Goal: Task Accomplishment & Management: Manage account settings

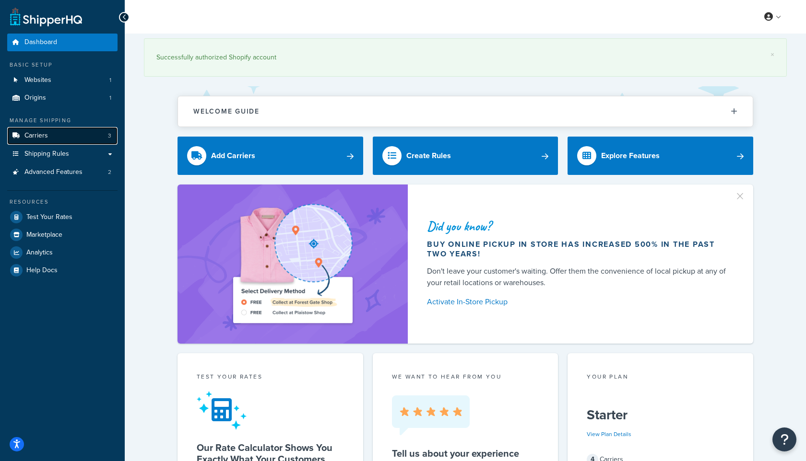
click at [45, 141] on link "Carriers 3" at bounding box center [62, 136] width 110 height 18
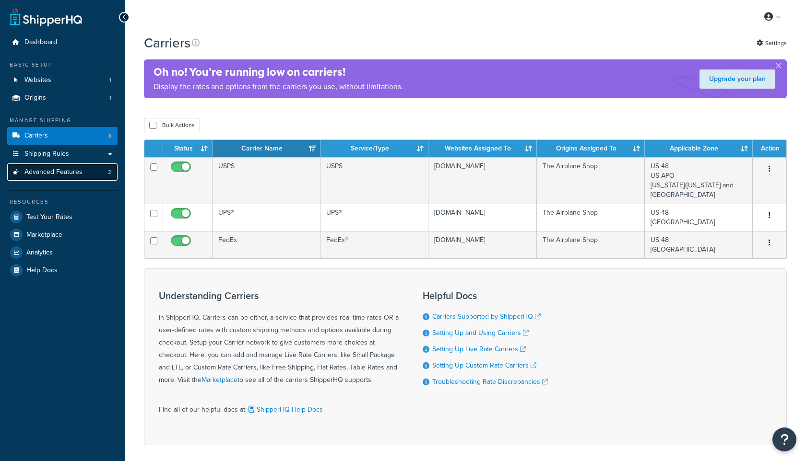
click at [43, 177] on link "Advanced Features 2" at bounding box center [62, 173] width 110 height 18
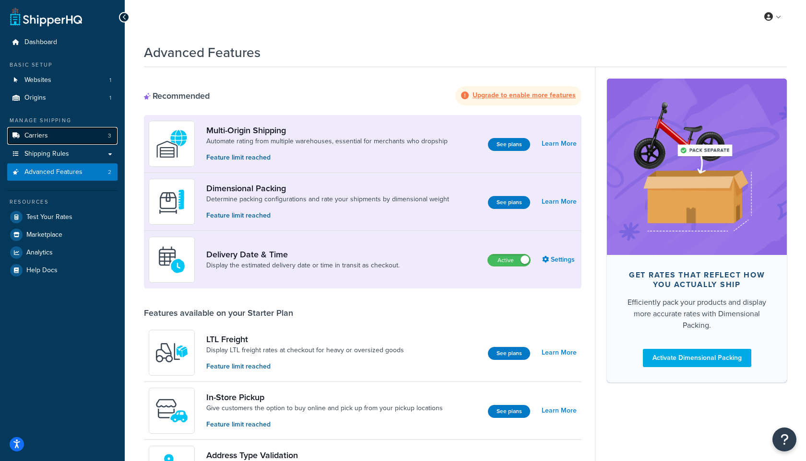
click at [78, 129] on link "Carriers 3" at bounding box center [62, 136] width 110 height 18
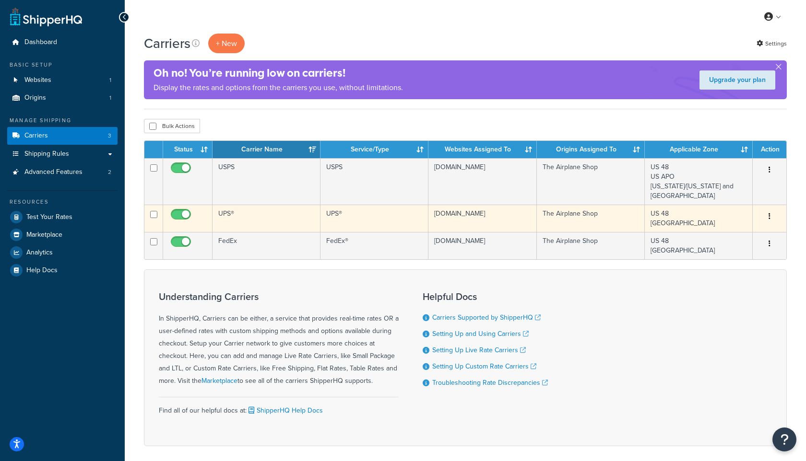
click at [770, 220] on button "button" at bounding box center [769, 216] width 13 height 15
click at [742, 233] on link "Edit" at bounding box center [731, 236] width 76 height 20
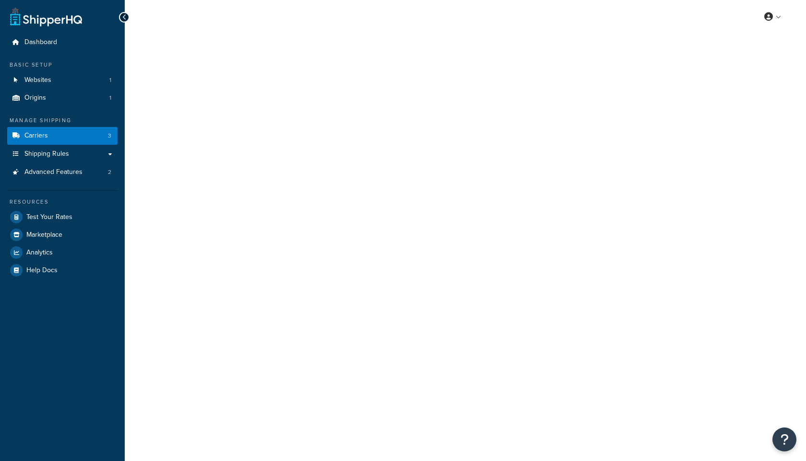
select select "ups"
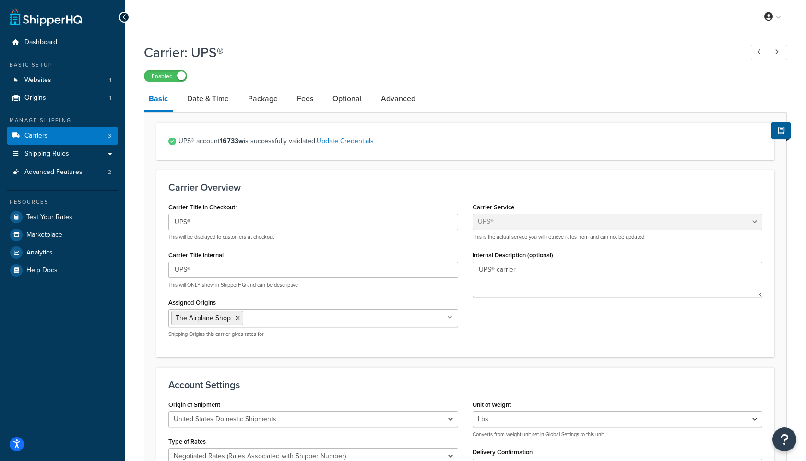
click at [124, 19] on icon at bounding box center [124, 17] width 4 height 7
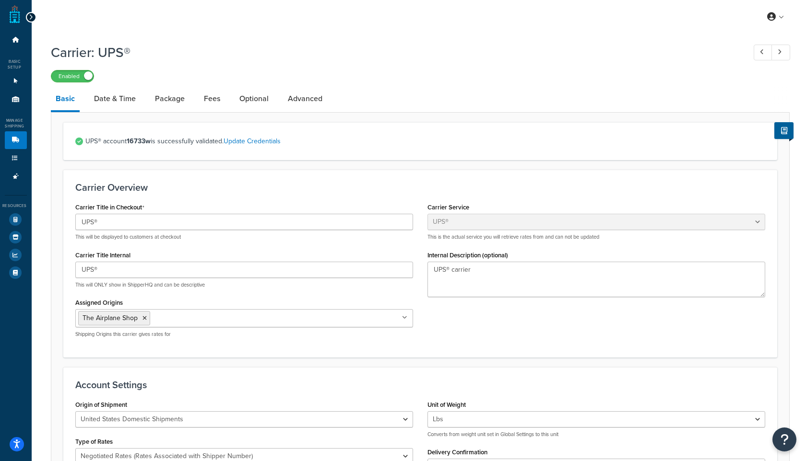
click at [30, 16] on icon at bounding box center [31, 17] width 4 height 7
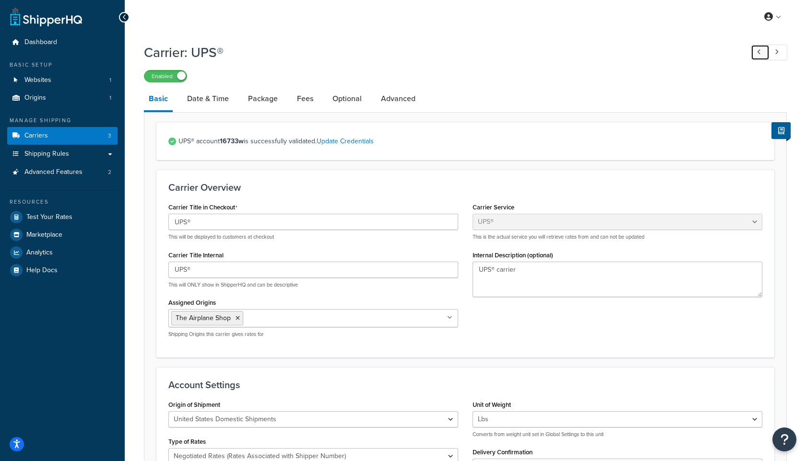
click at [763, 52] on link at bounding box center [760, 53] width 19 height 16
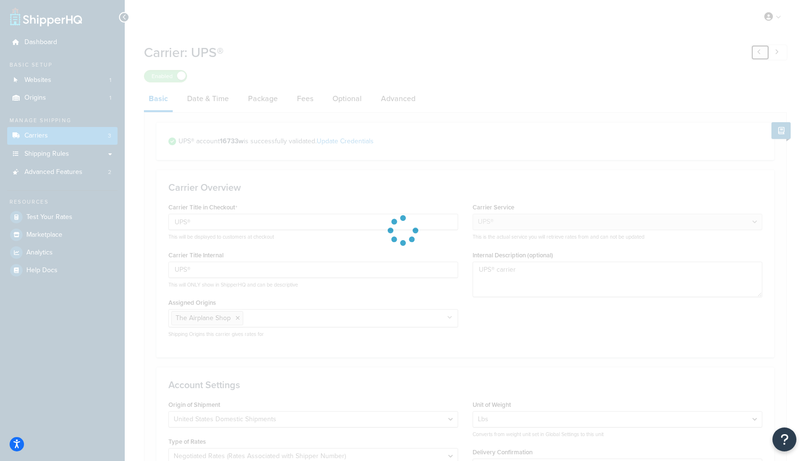
type input "FedEx"
select select "fedEx"
type textarea "FedEx carrier"
select select "REGULAR_PICKUP"
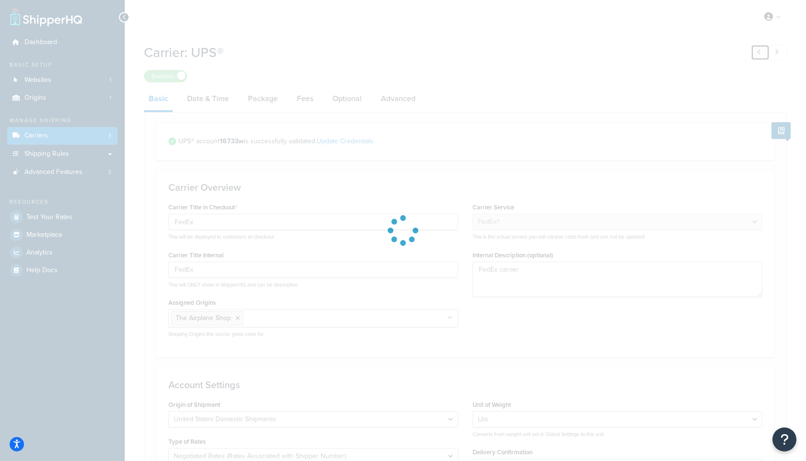
select select "YOUR_PACKAGING"
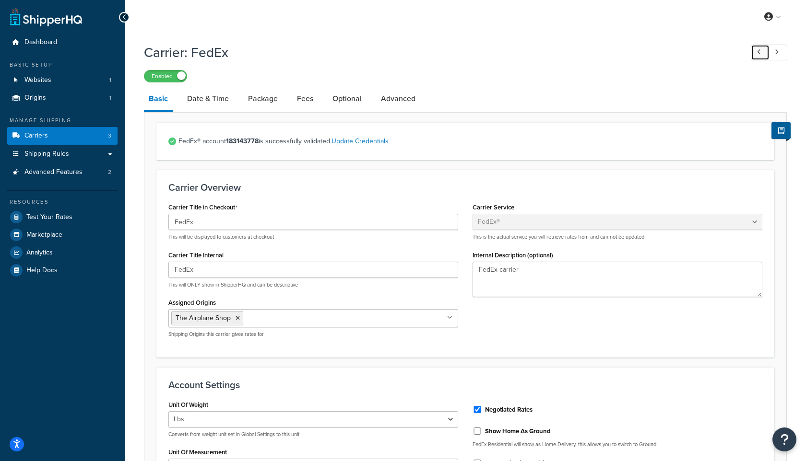
click at [756, 53] on link at bounding box center [760, 53] width 19 height 16
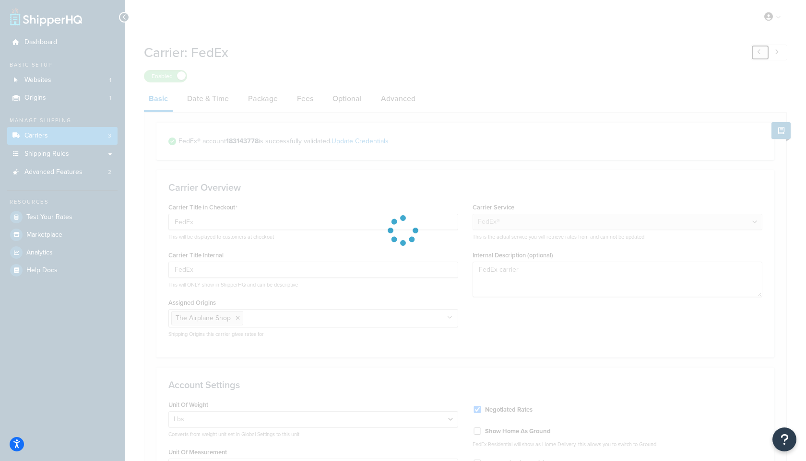
type input "USPS"
select select "usps"
type textarea "USPS carrier"
select select "ONLINE"
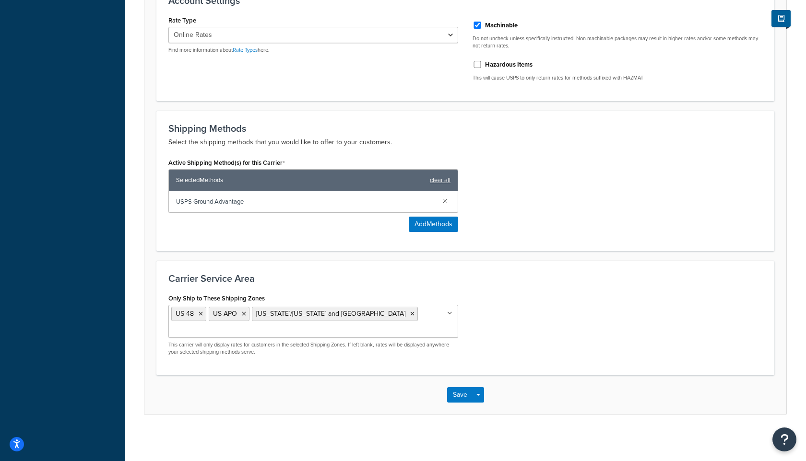
scroll to position [340, 0]
